Goal: Find specific page/section

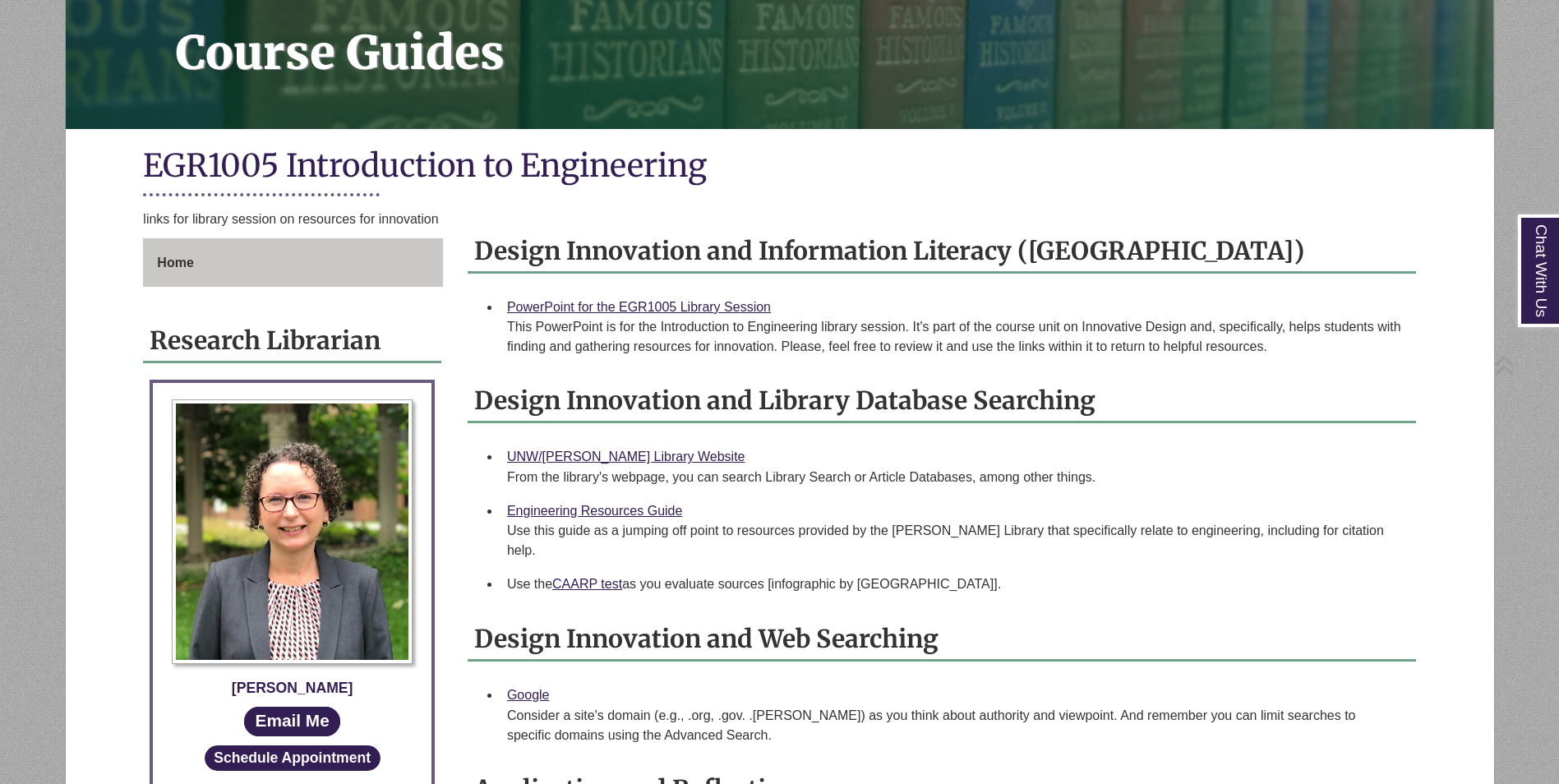
scroll to position [246, 0]
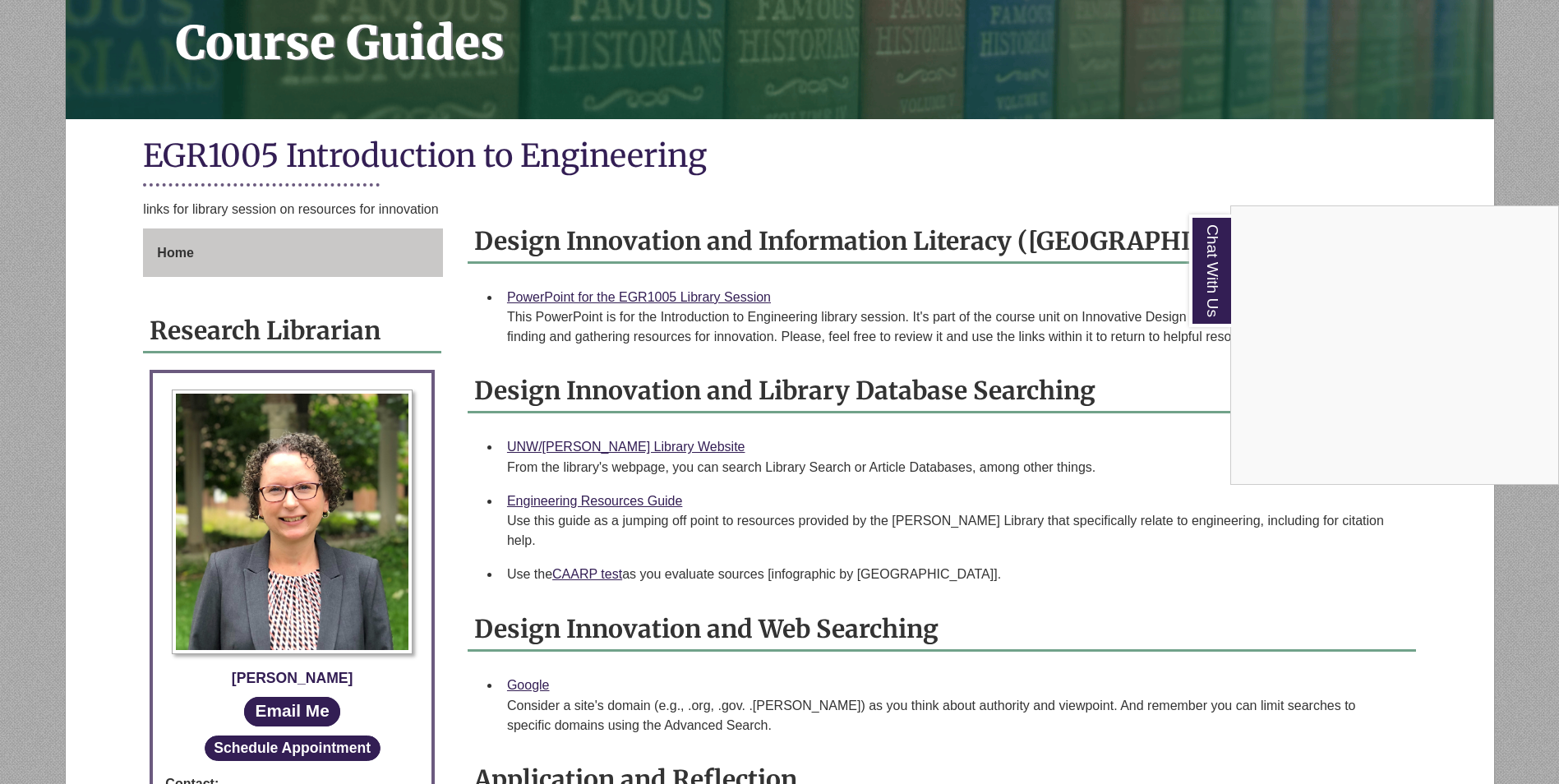
drag, startPoint x: 735, startPoint y: 290, endPoint x: 687, endPoint y: 296, distance: 48.4
drag, startPoint x: 687, startPoint y: 296, endPoint x: 669, endPoint y: 315, distance: 26.2
click at [670, 319] on div "Chat With Us" at bounding box center [779, 392] width 1559 height 784
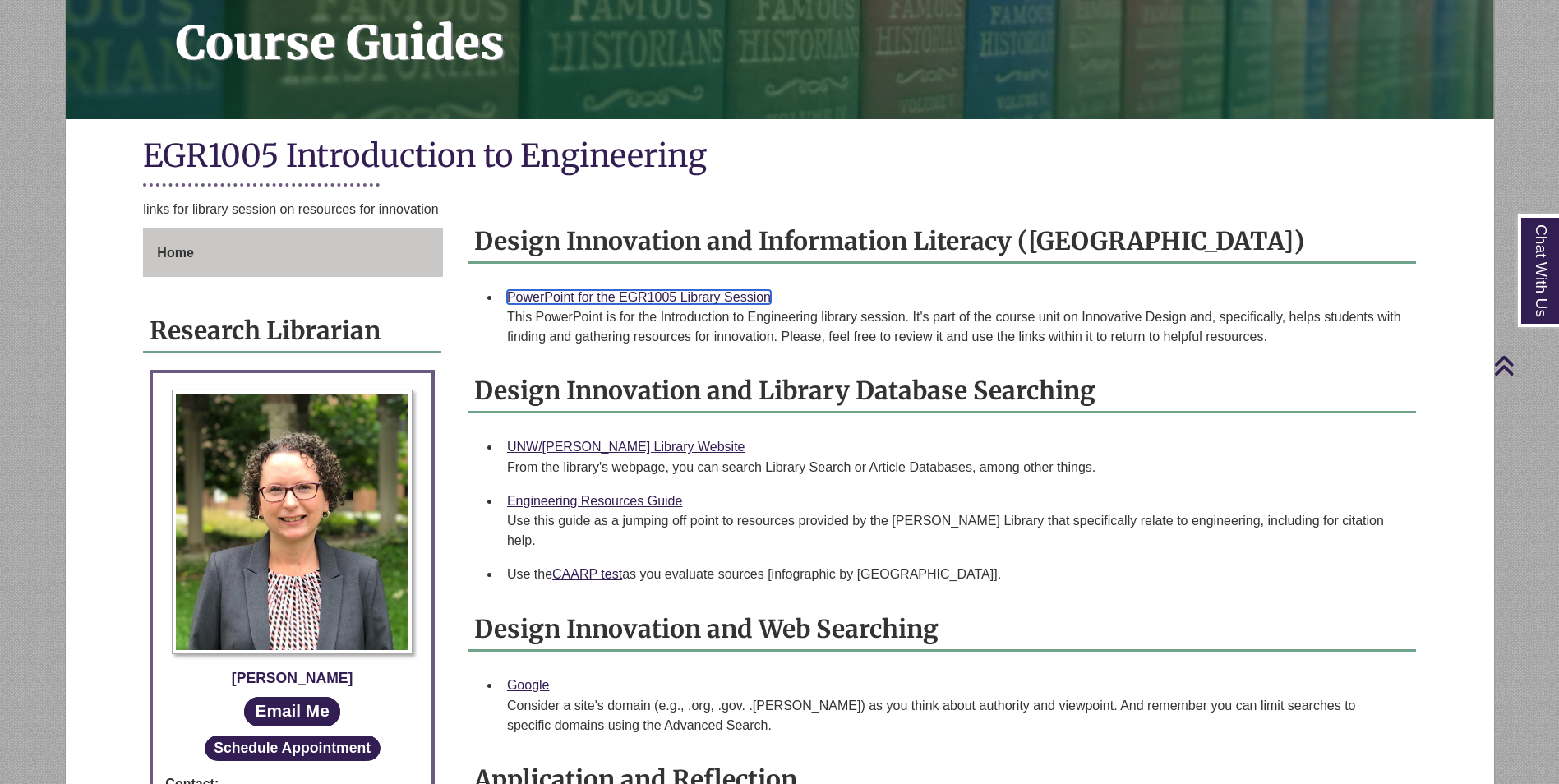
click at [661, 294] on link "PowerPoint for the EGR1005 Library Session" at bounding box center [638, 296] width 264 height 14
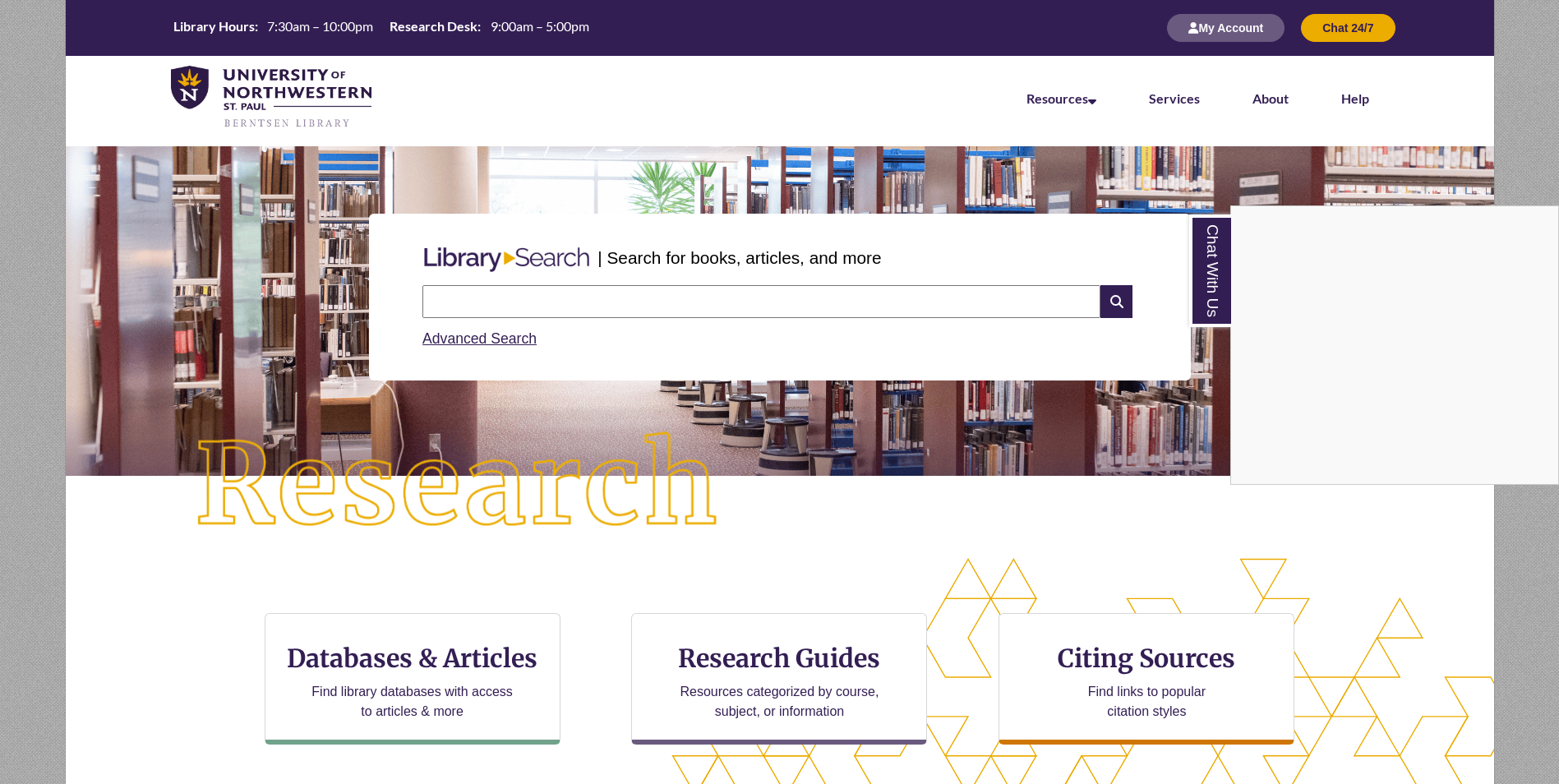
click at [751, 304] on div "Chat With Us" at bounding box center [779, 392] width 1559 height 784
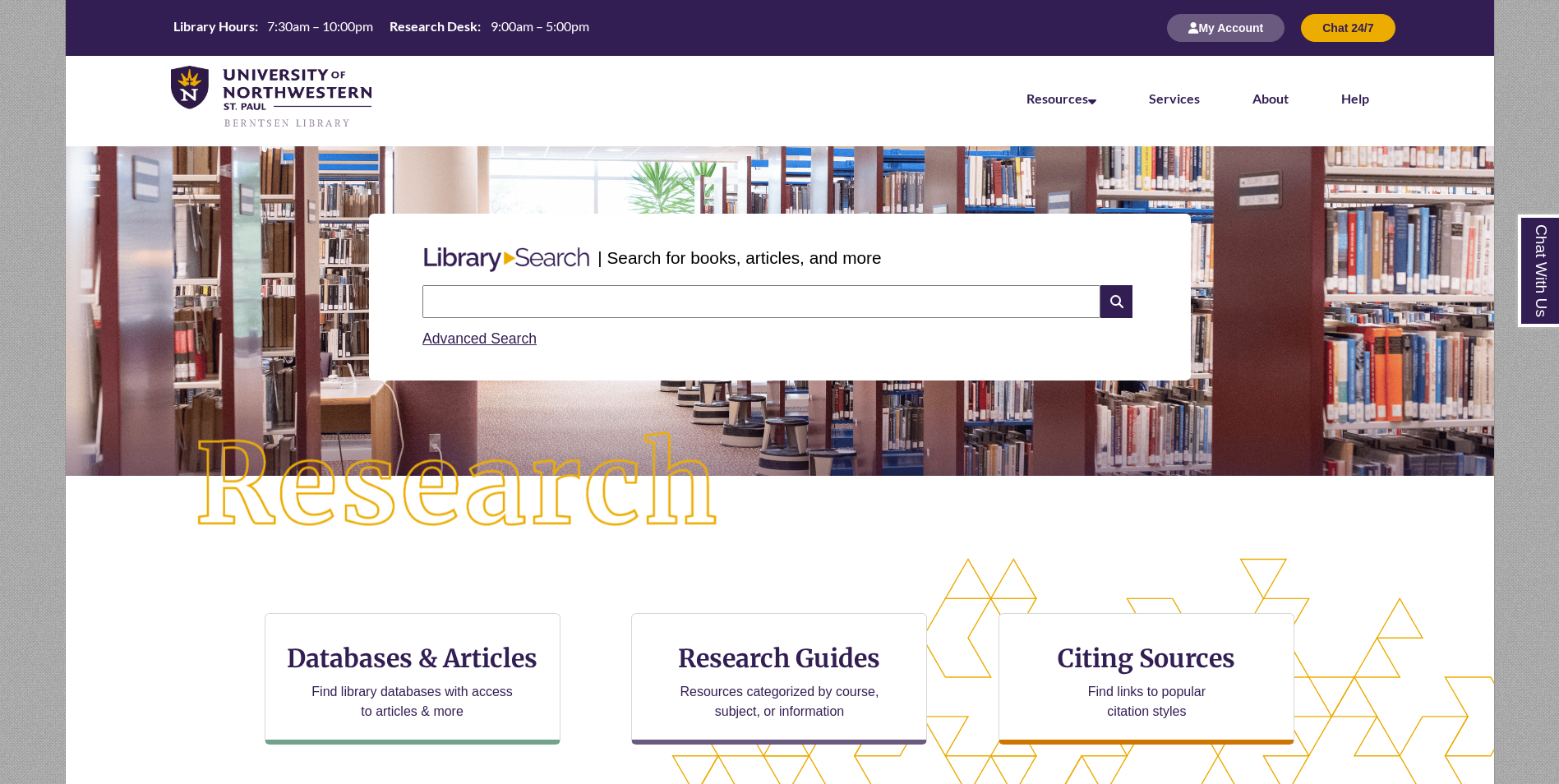
click at [751, 304] on input "text" at bounding box center [761, 302] width 678 height 33
type input "*"
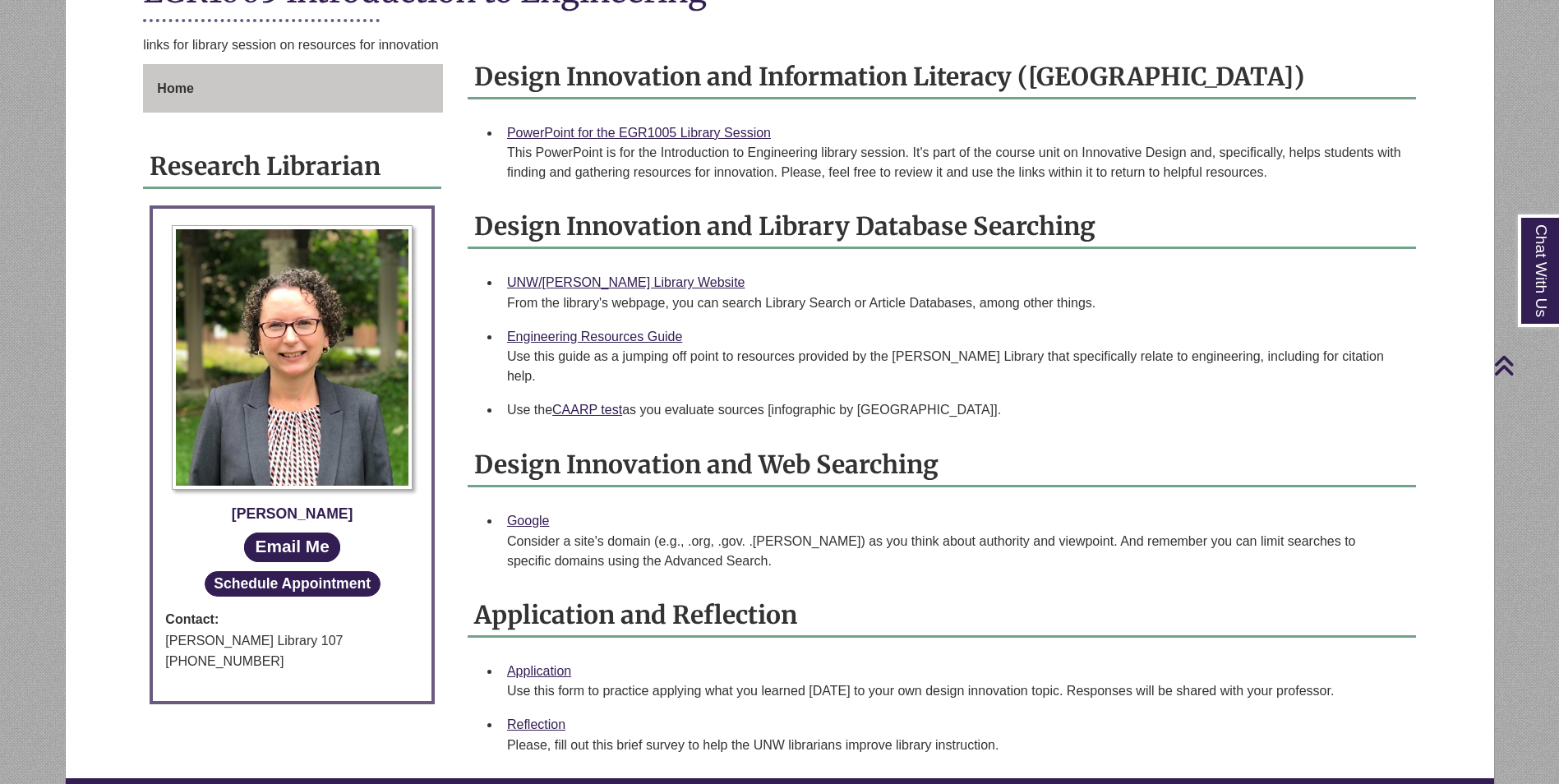
scroll to position [493, 0]
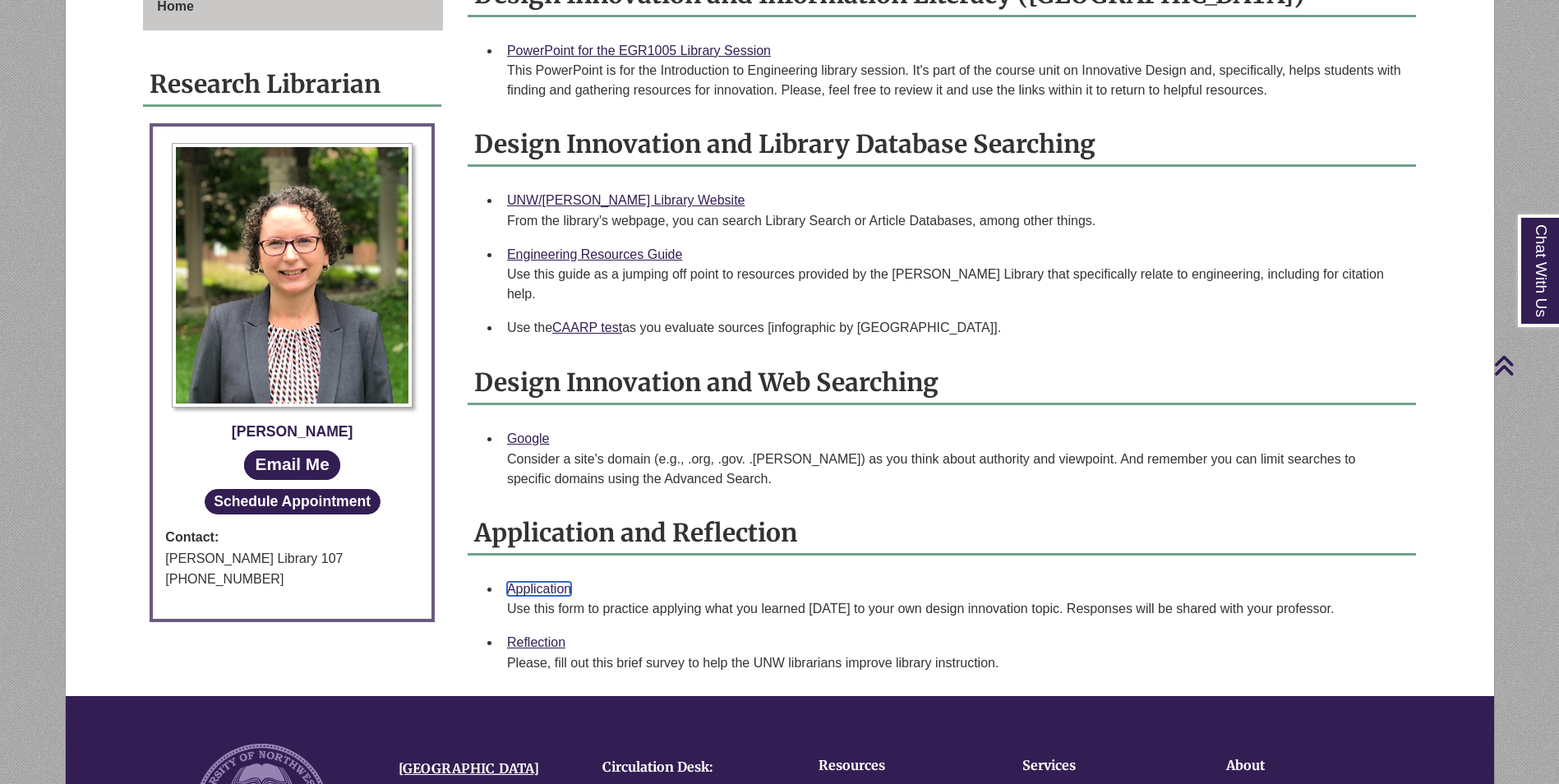
click at [540, 582] on link "Application" at bounding box center [539, 589] width 64 height 14
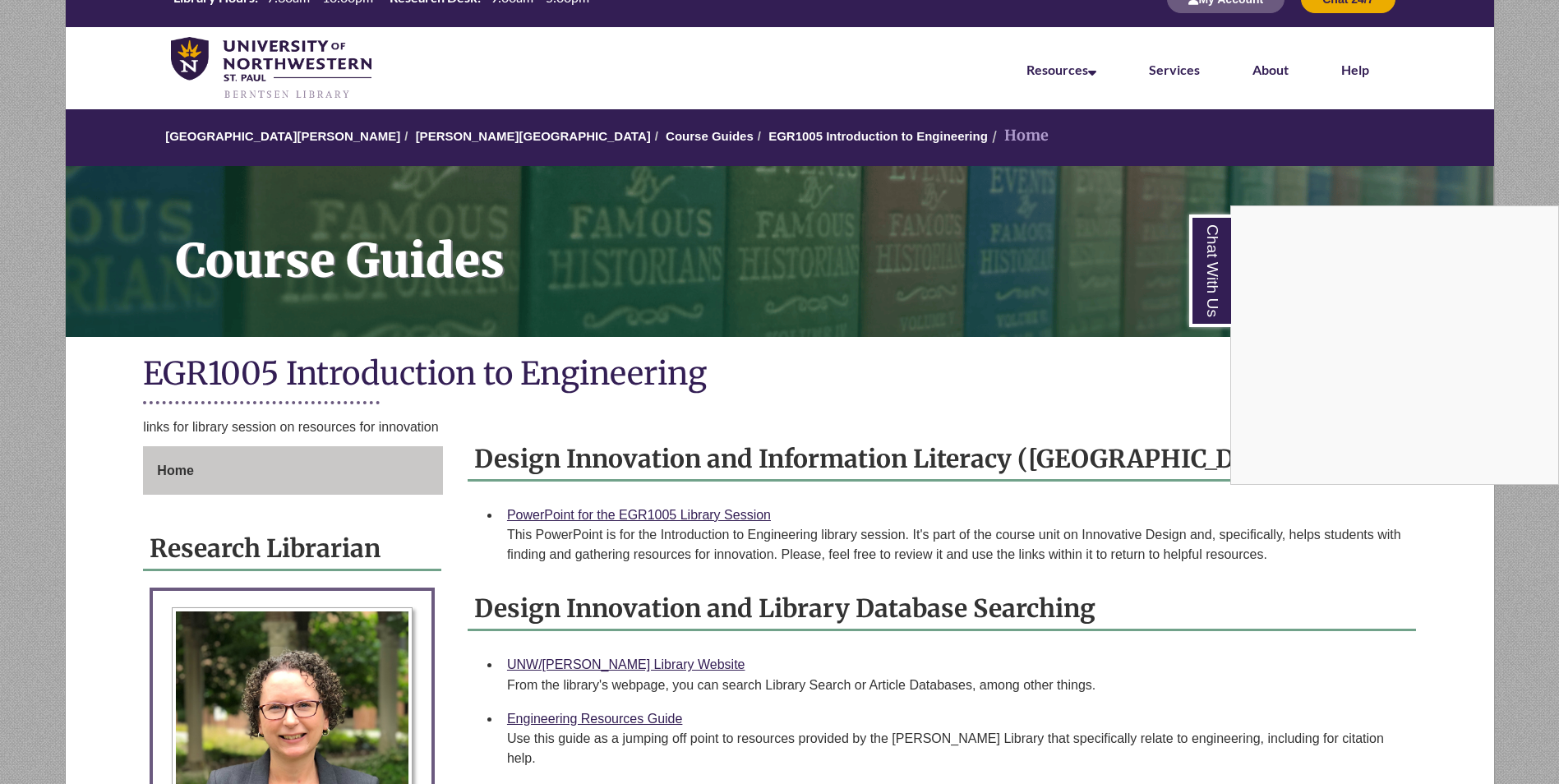
scroll to position [0, 0]
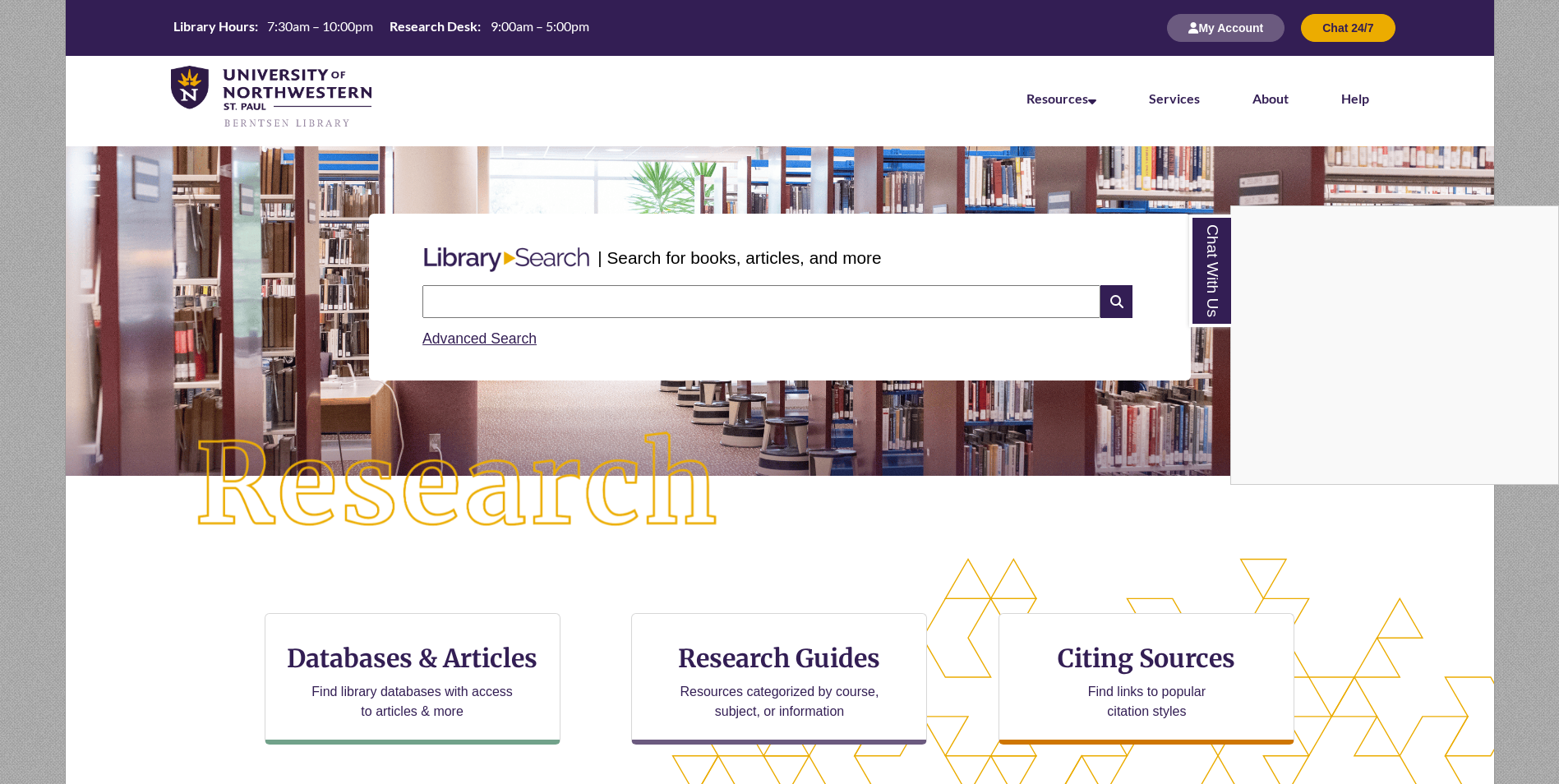
click at [517, 289] on div "Chat With Us" at bounding box center [779, 392] width 1559 height 784
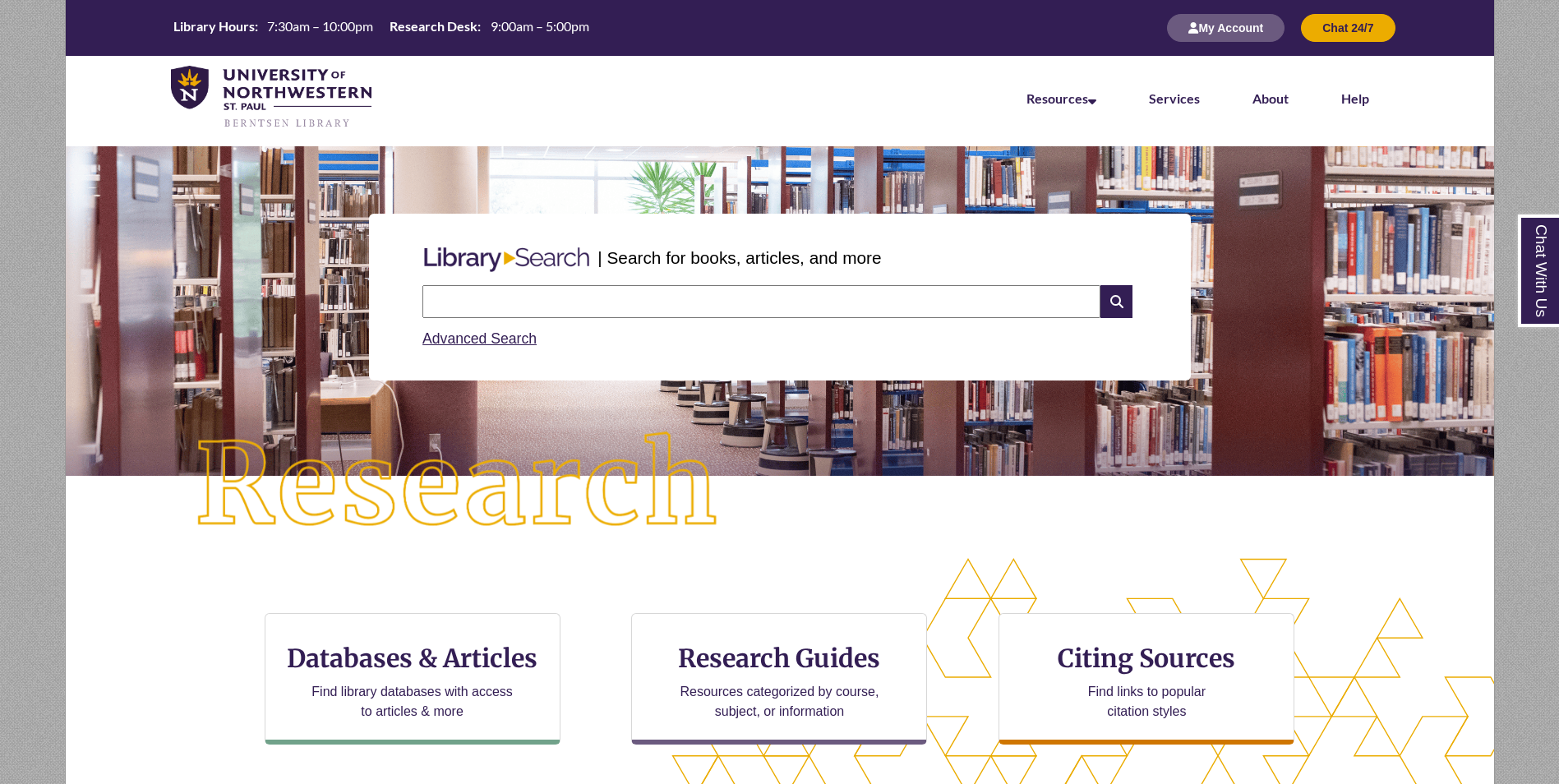
click at [521, 291] on input "text" at bounding box center [761, 302] width 678 height 33
type input "**********"
